Goal: Information Seeking & Learning: Find specific fact

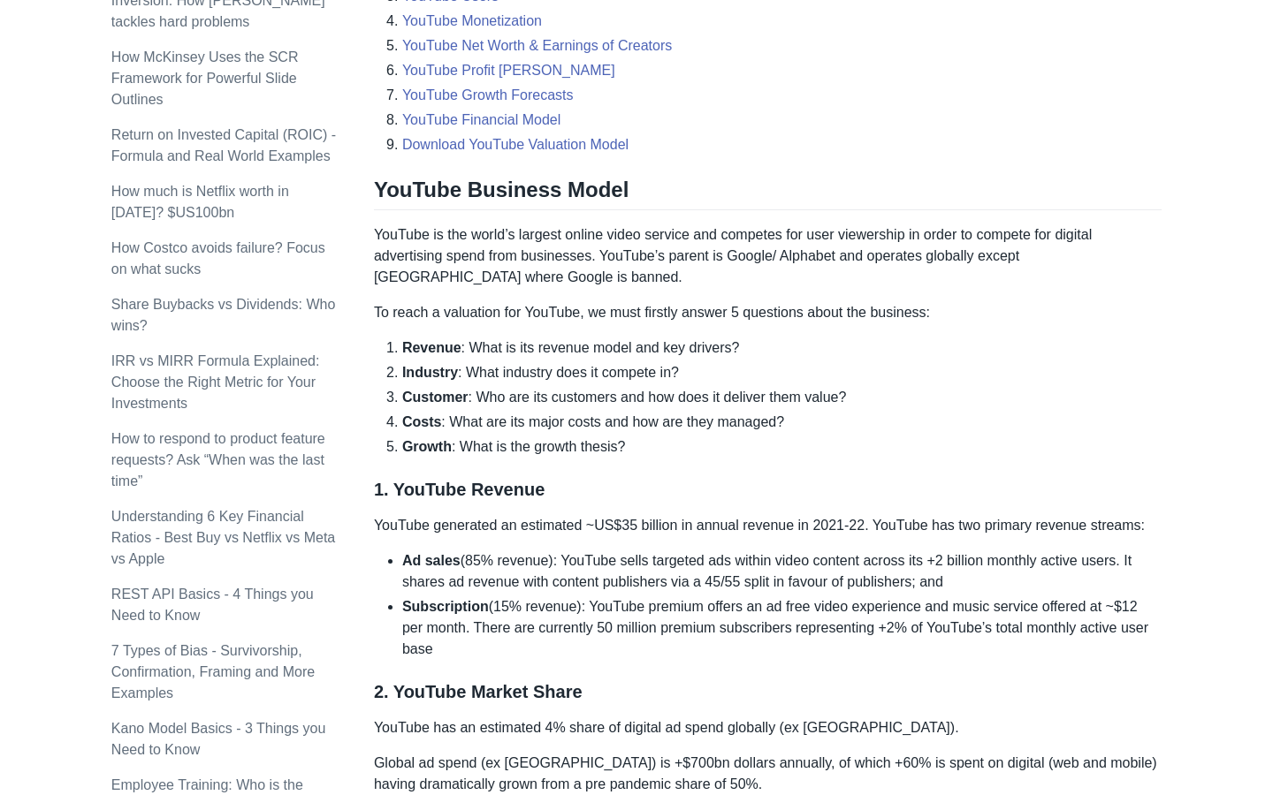
scroll to position [836, 0]
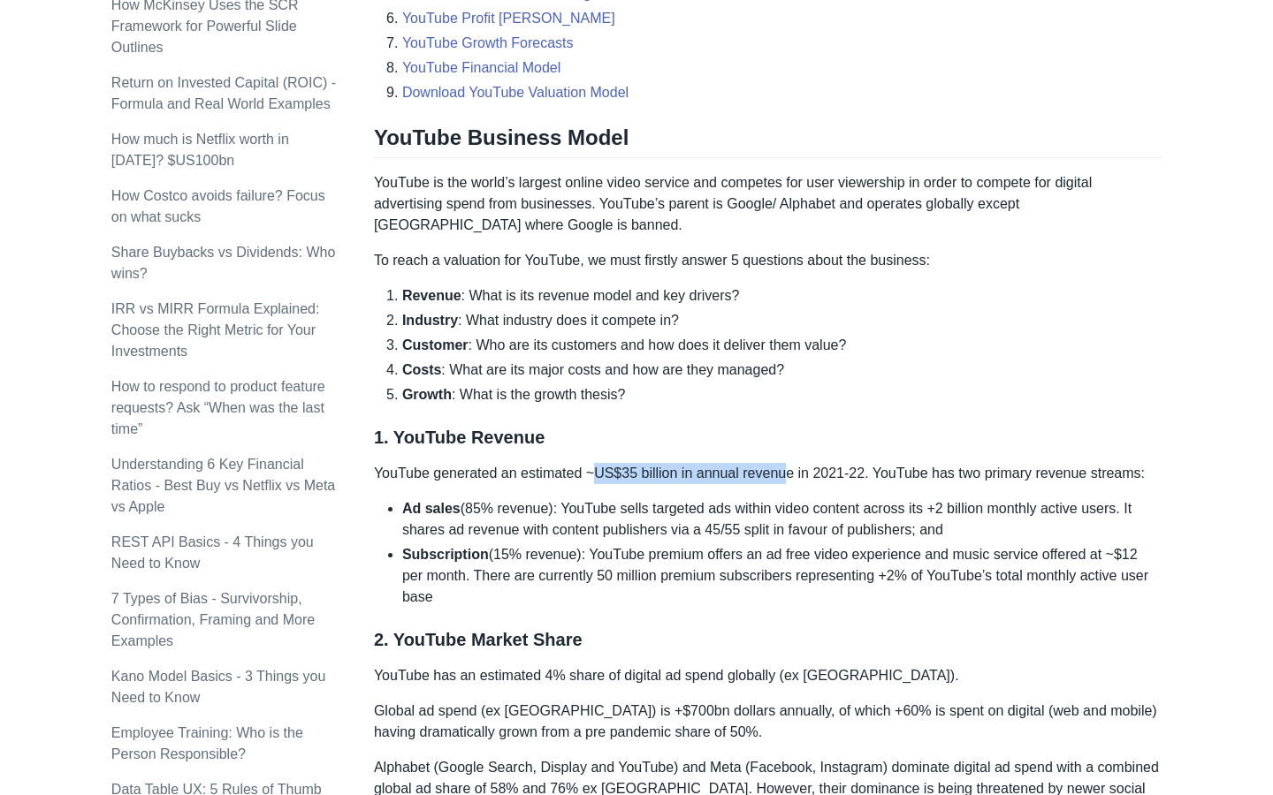
drag, startPoint x: 673, startPoint y: 470, endPoint x: 797, endPoint y: 478, distance: 124.9
click at [795, 478] on p "YouTube generated an estimated ~US$35 billion in annual revenue in 2021-22. You…" at bounding box center [767, 473] width 787 height 21
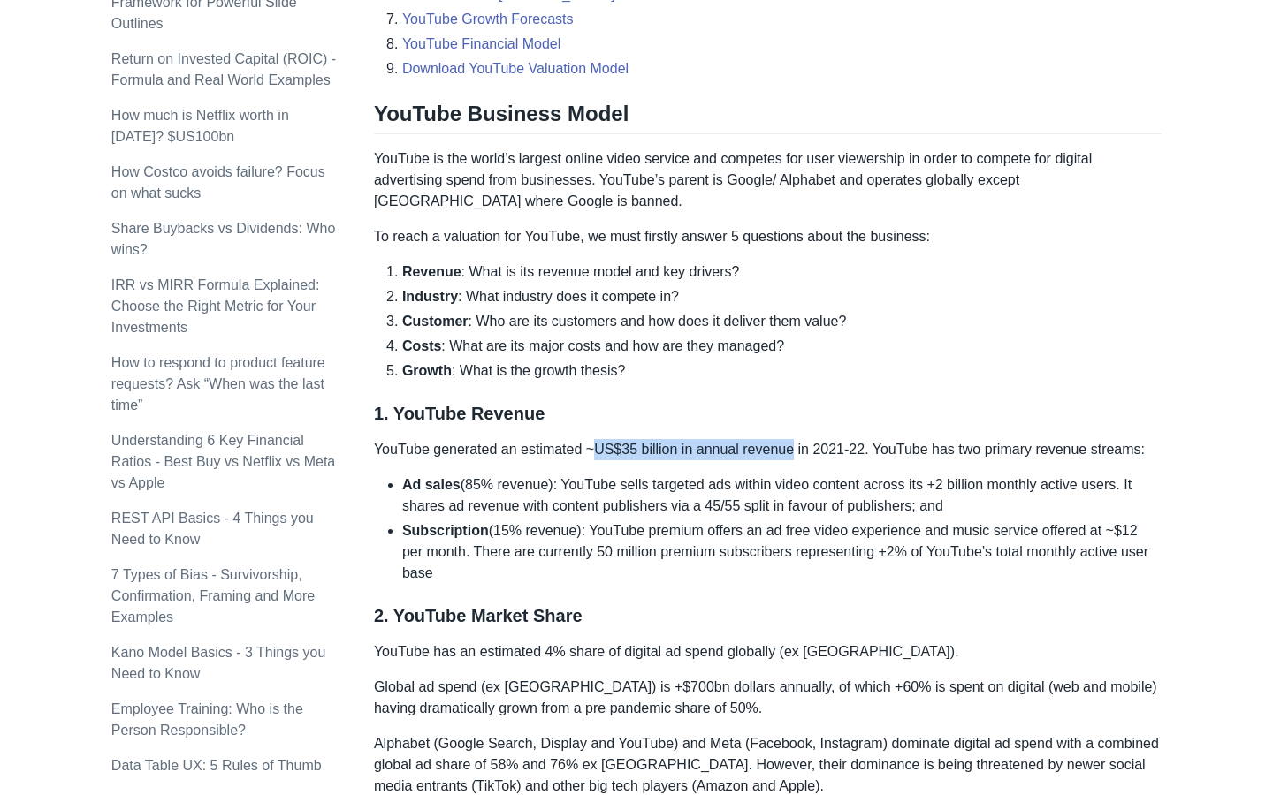
scroll to position [867, 0]
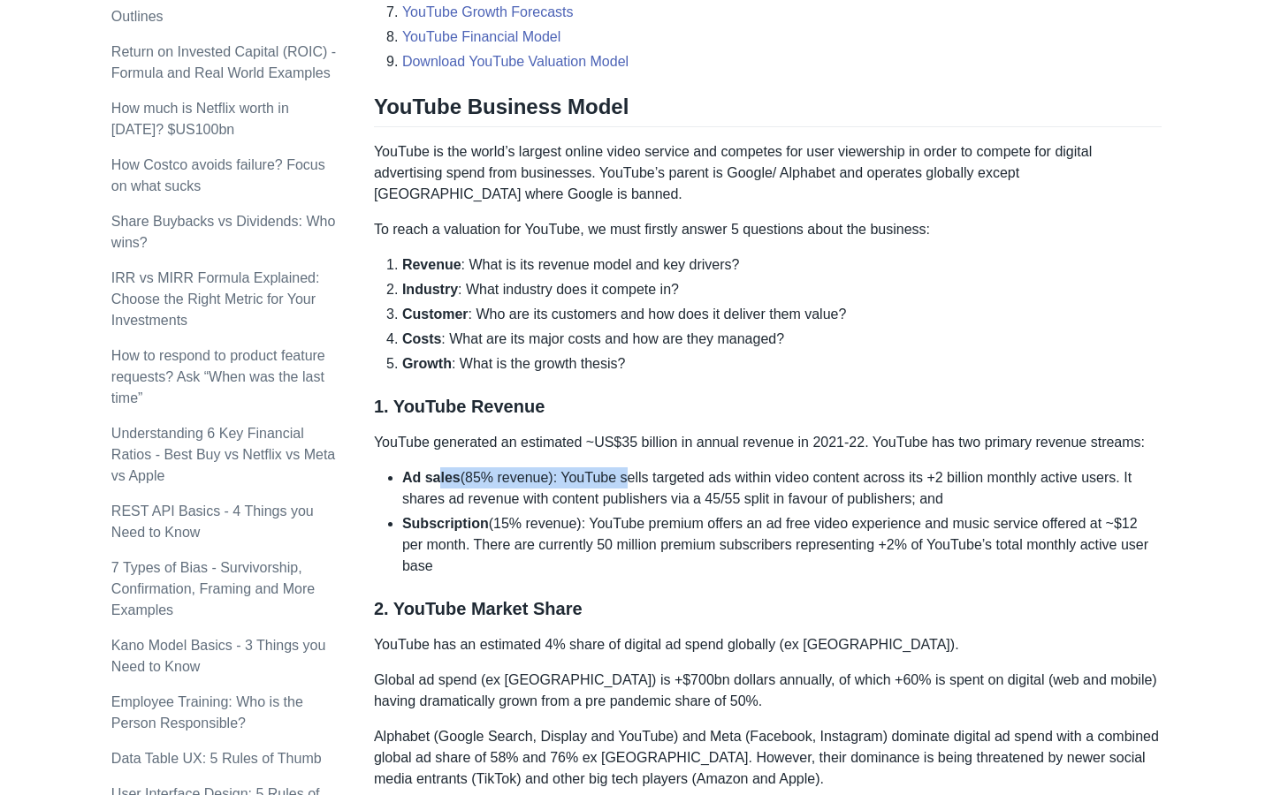
drag, startPoint x: 439, startPoint y: 486, endPoint x: 626, endPoint y: 486, distance: 186.5
click at [626, 486] on li "Ad sales (85% revenue): YouTube sells targeted ads within video content across …" at bounding box center [781, 488] width 759 height 42
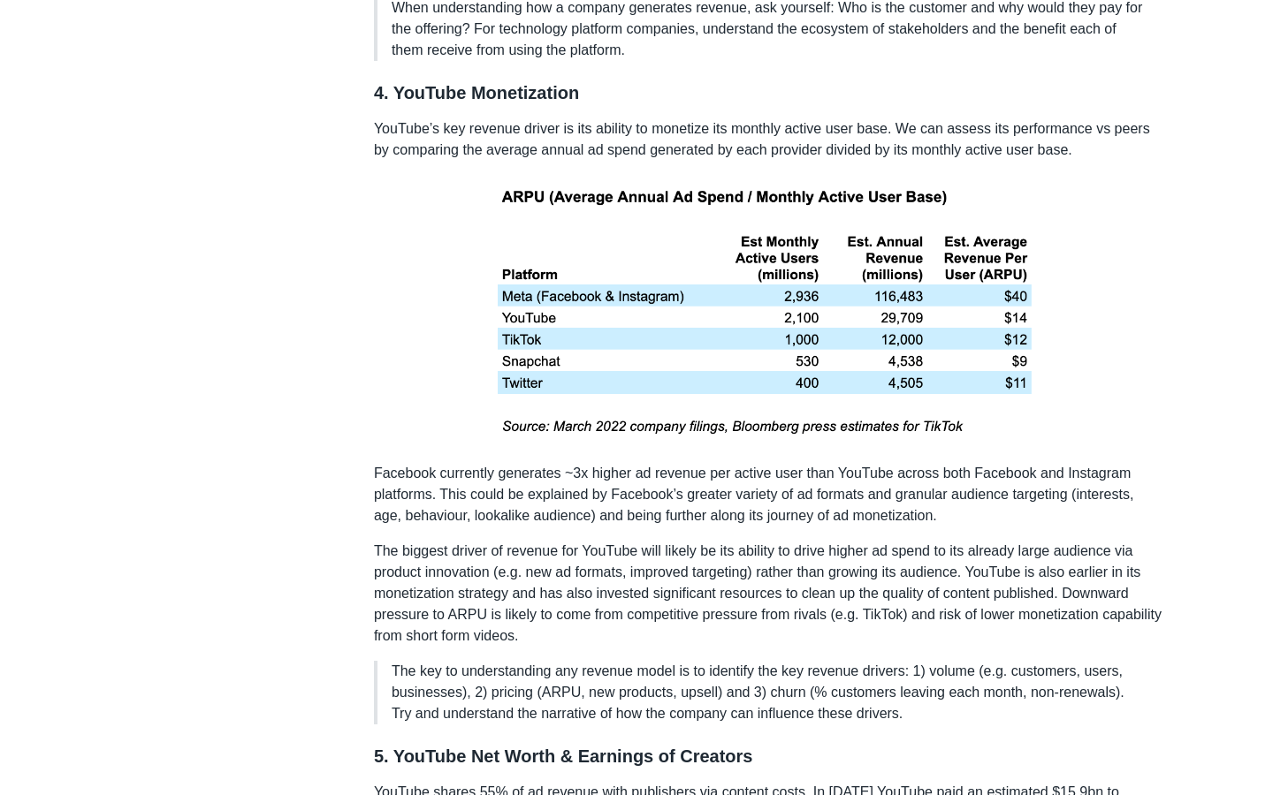
scroll to position [2884, 0]
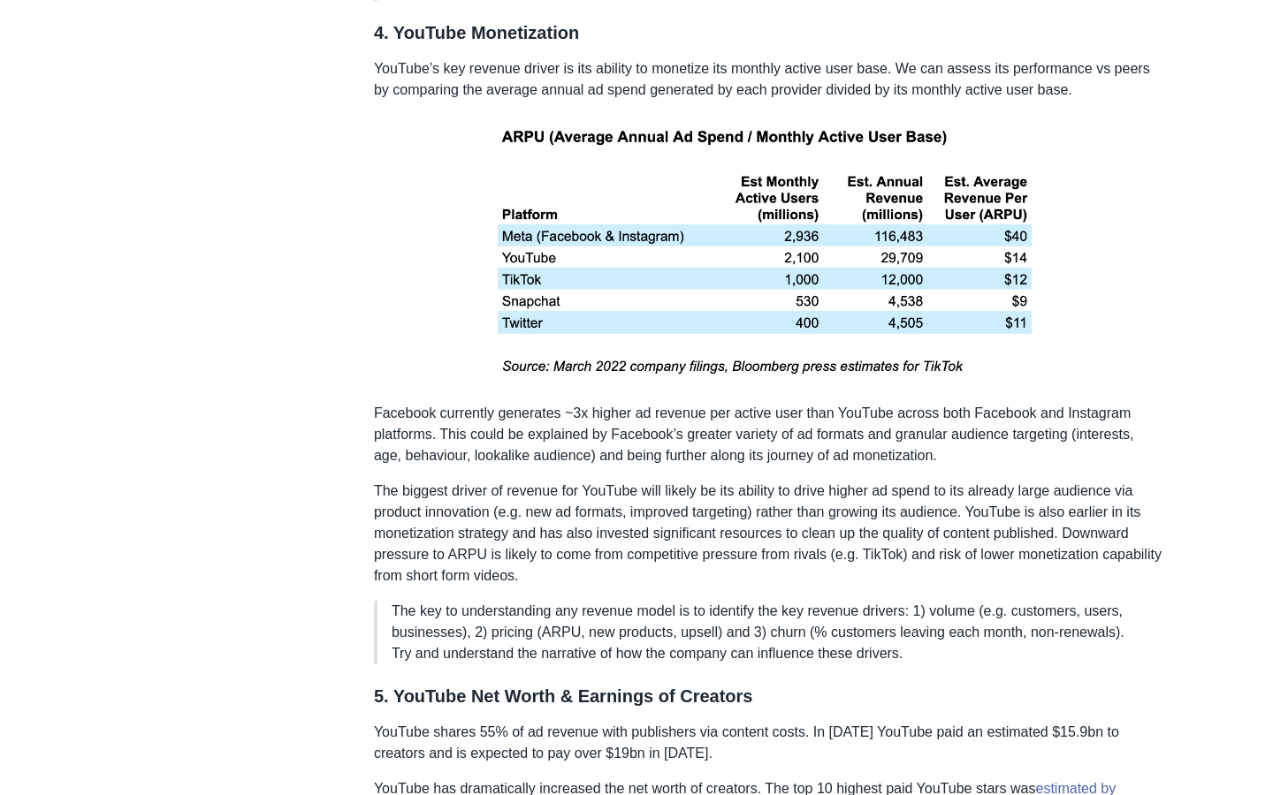
drag, startPoint x: 427, startPoint y: 262, endPoint x: 740, endPoint y: 264, distance: 312.8
click at [736, 264] on p at bounding box center [767, 252] width 787 height 274
drag, startPoint x: 1202, startPoint y: 302, endPoint x: 531, endPoint y: 196, distance: 679.1
click at [416, 214] on p at bounding box center [767, 252] width 787 height 274
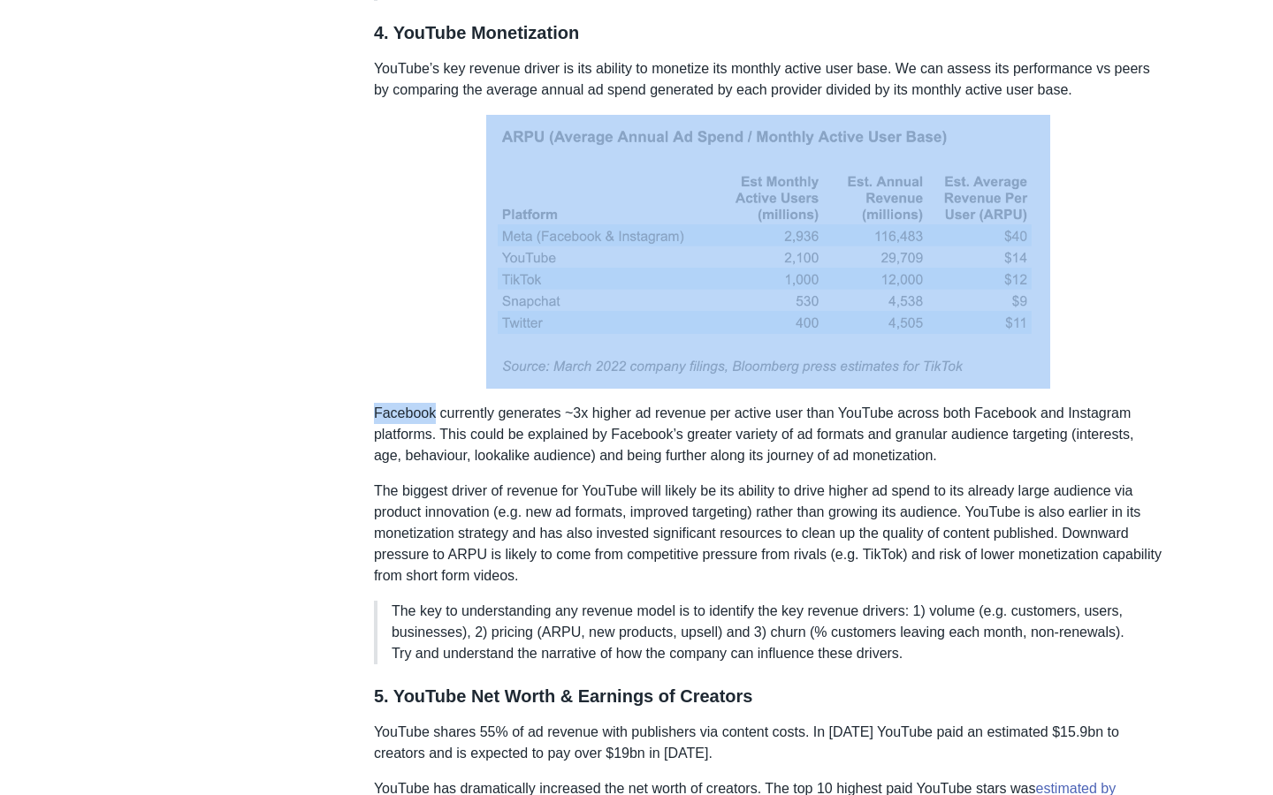
click at [416, 214] on p at bounding box center [767, 252] width 787 height 274
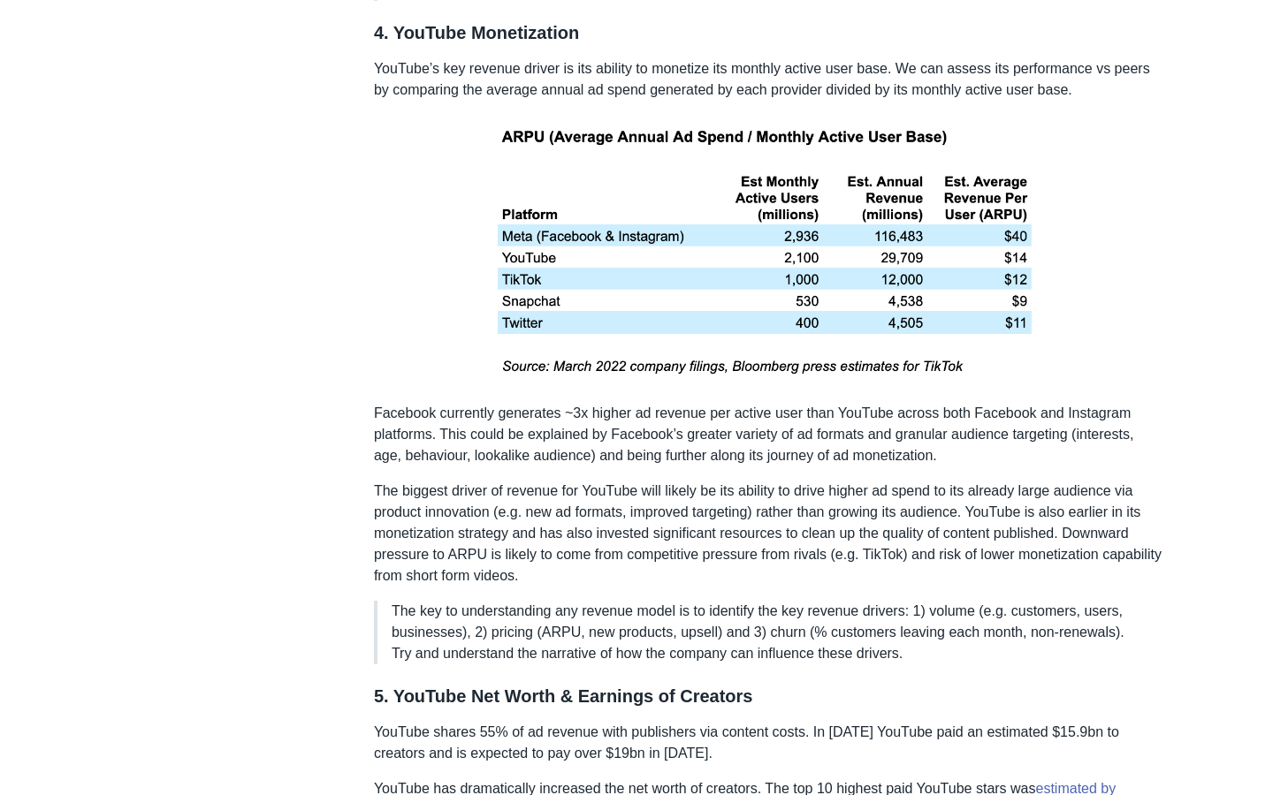
click at [415, 219] on p at bounding box center [767, 252] width 787 height 274
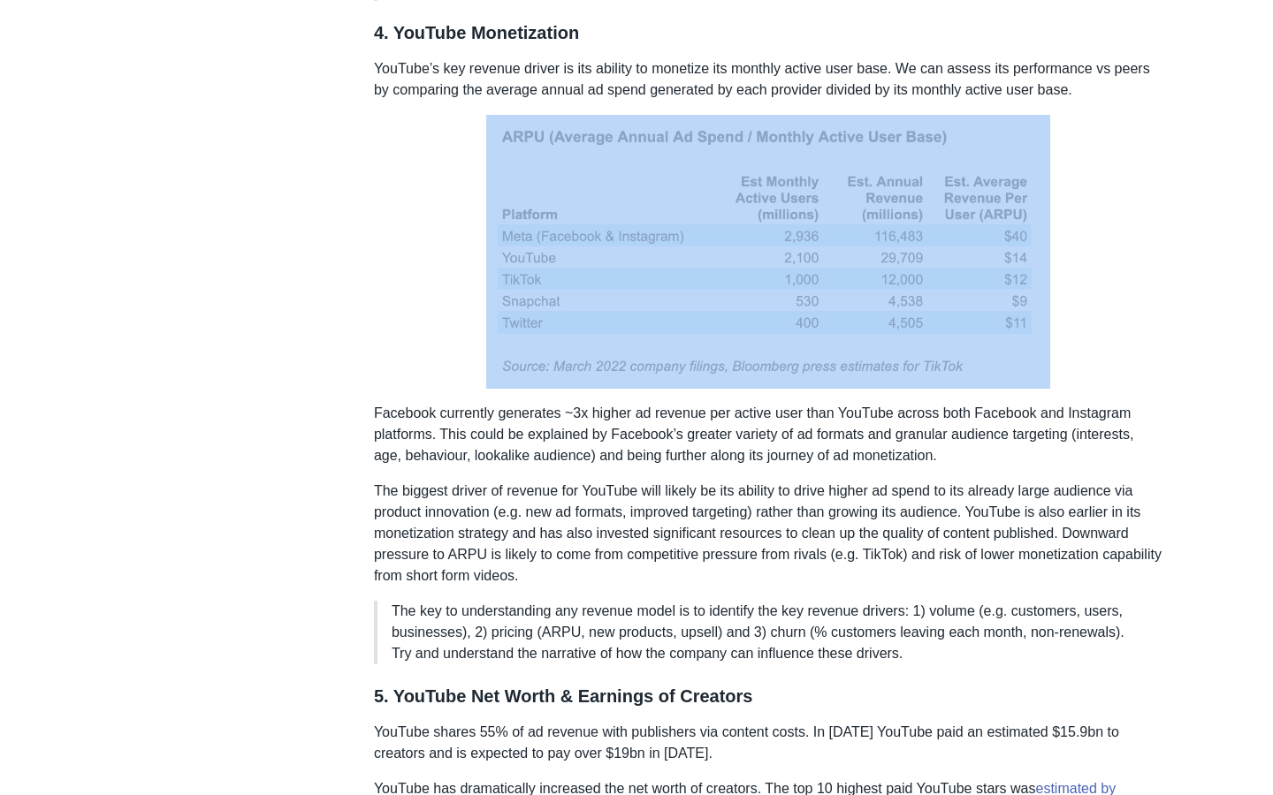
drag, startPoint x: 422, startPoint y: 217, endPoint x: 1040, endPoint y: 242, distance: 619.1
click at [1039, 242] on p at bounding box center [767, 252] width 787 height 274
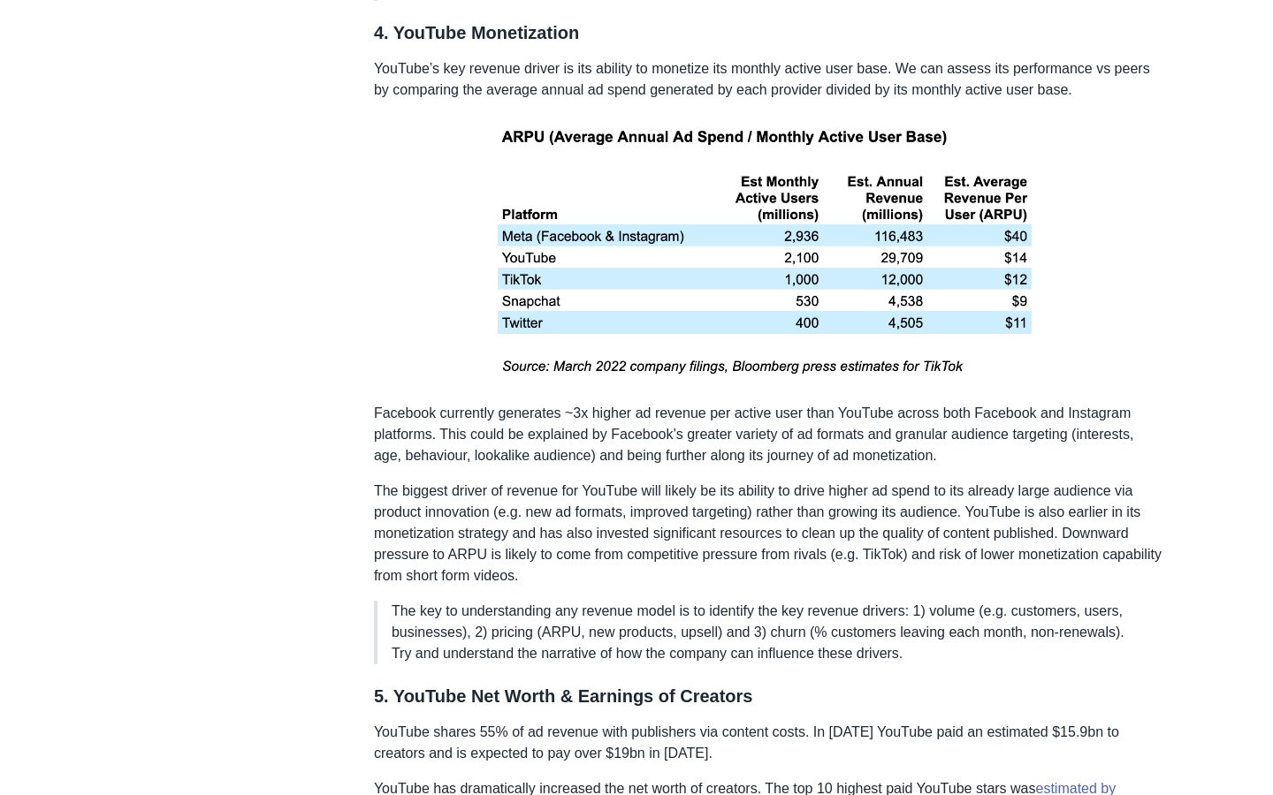
click at [1097, 250] on p at bounding box center [767, 252] width 787 height 274
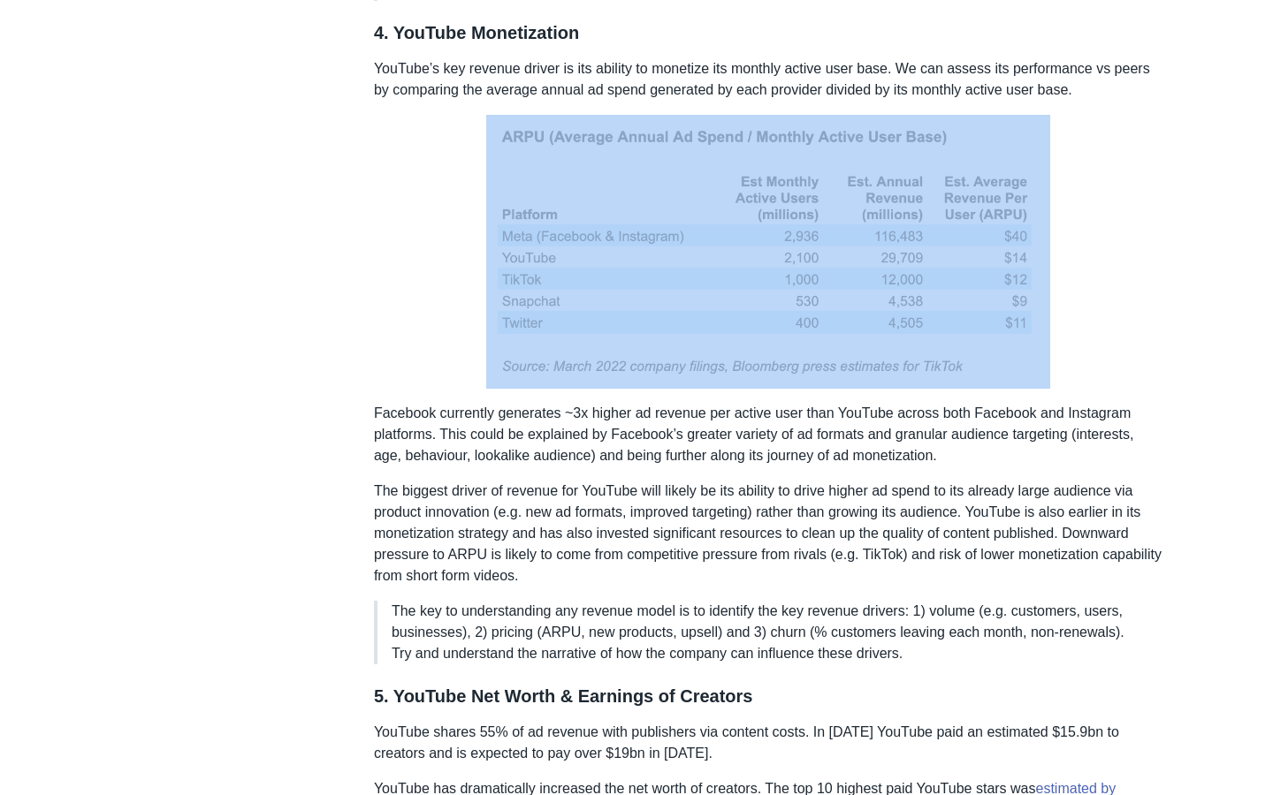
drag, startPoint x: 1097, startPoint y: 250, endPoint x: 833, endPoint y: 249, distance: 263.3
click at [833, 249] on p at bounding box center [767, 252] width 787 height 274
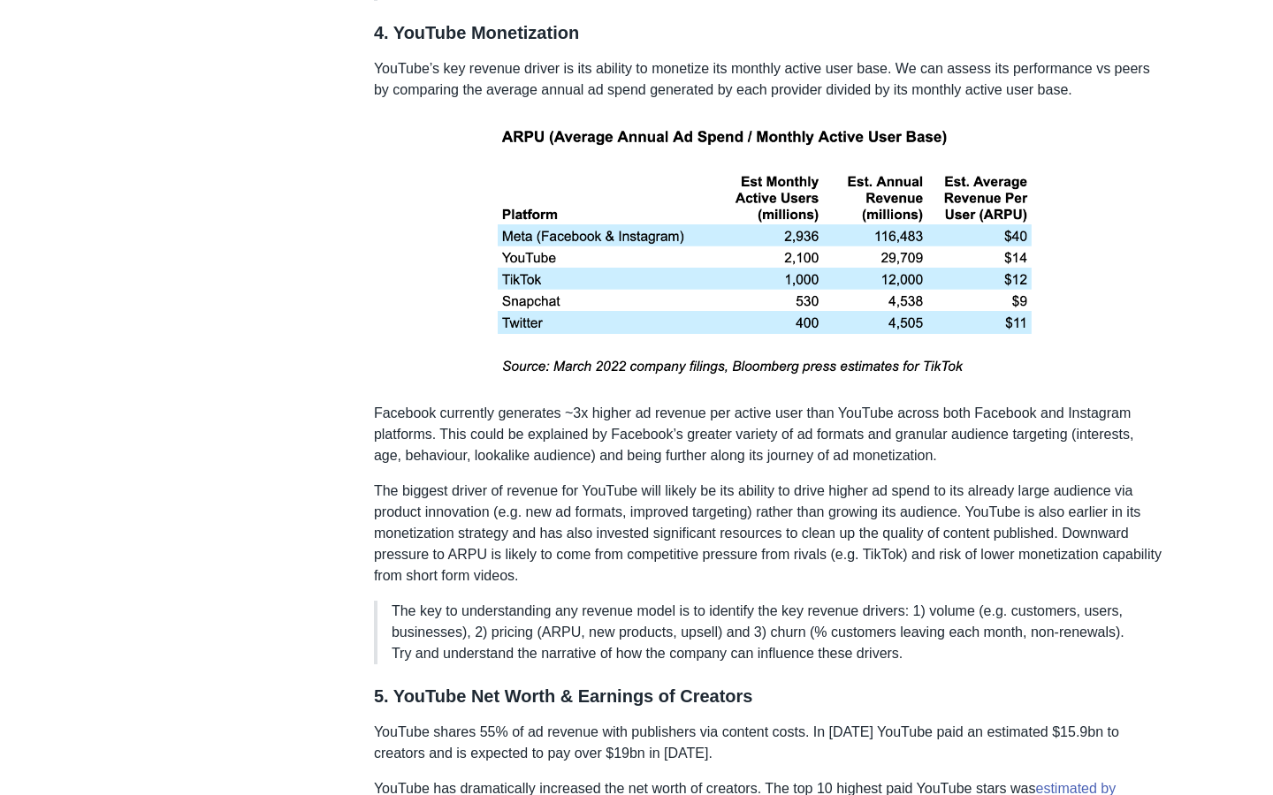
click at [1152, 267] on p at bounding box center [767, 252] width 787 height 274
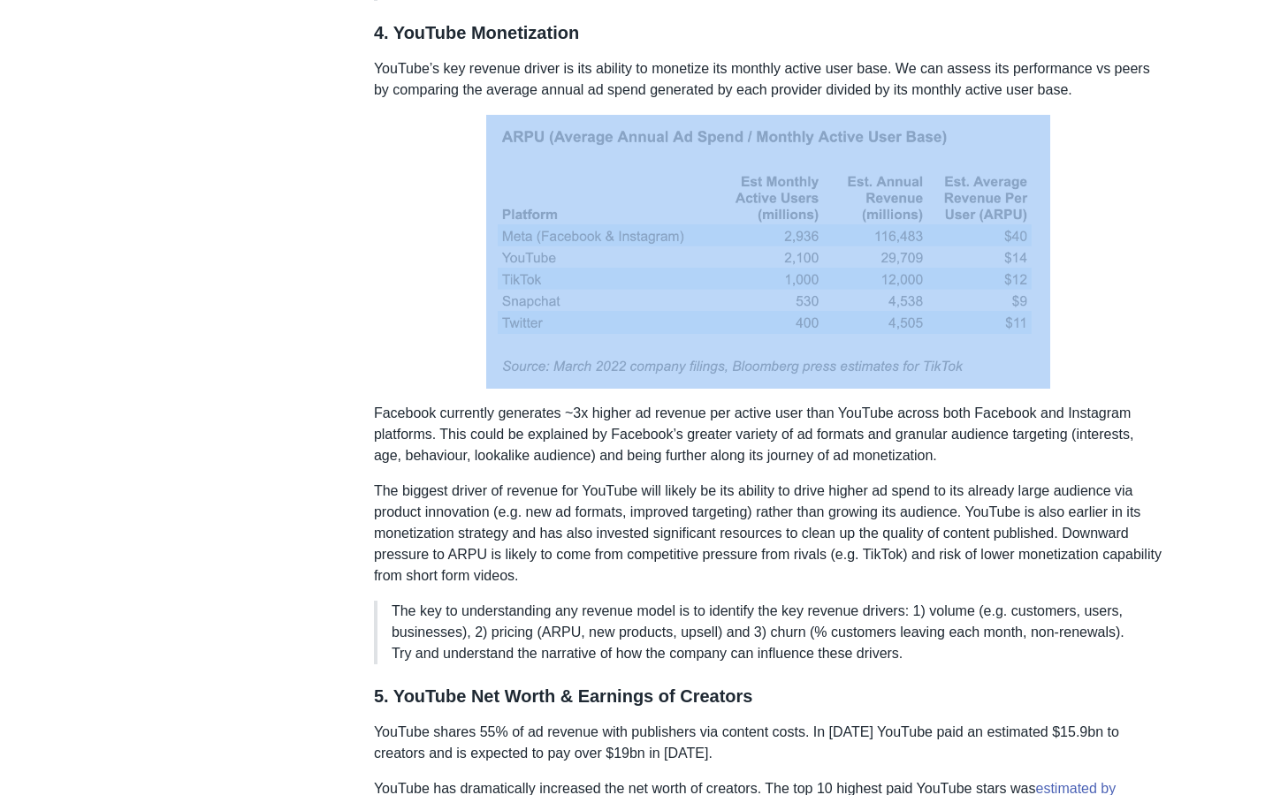
click at [1152, 267] on p at bounding box center [767, 252] width 787 height 274
